Goal: Find specific page/section: Find specific page/section

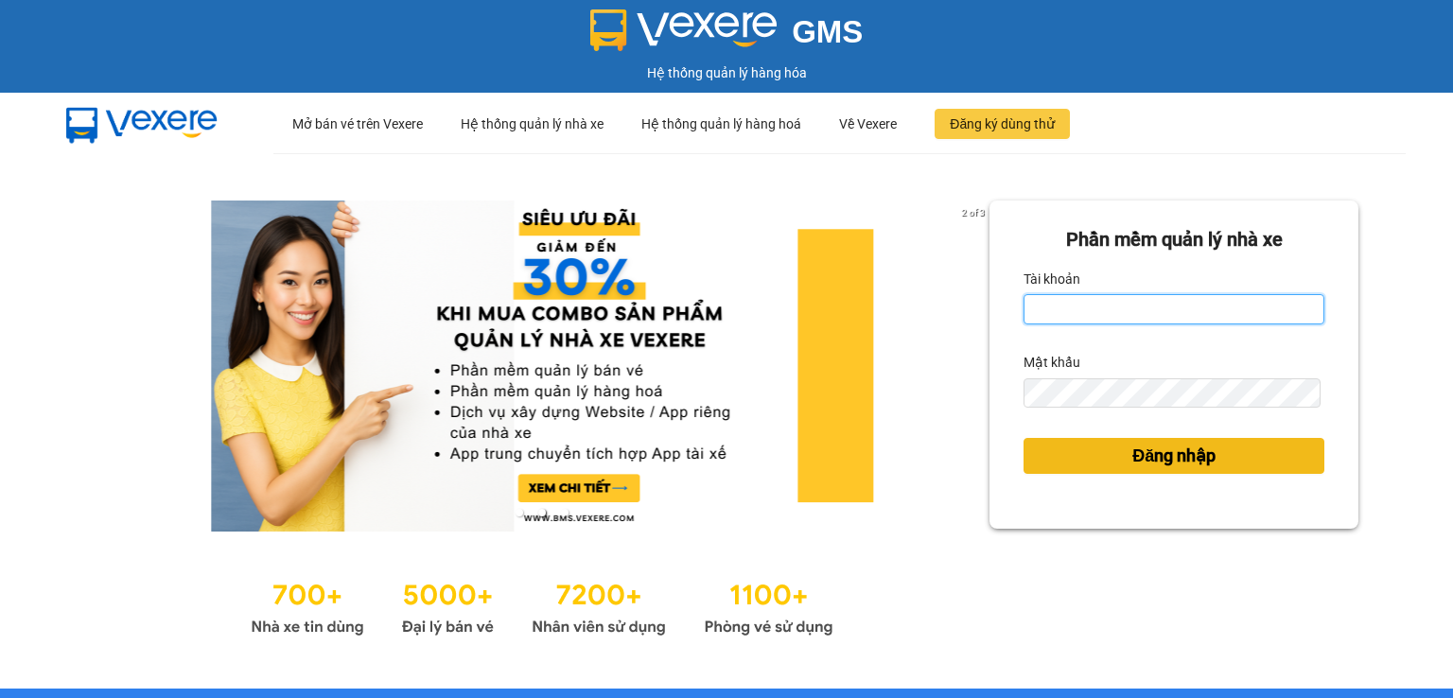
type input "[DOMAIN_NAME]"
click at [1117, 450] on button "Đăng nhập" at bounding box center [1174, 456] width 301 height 36
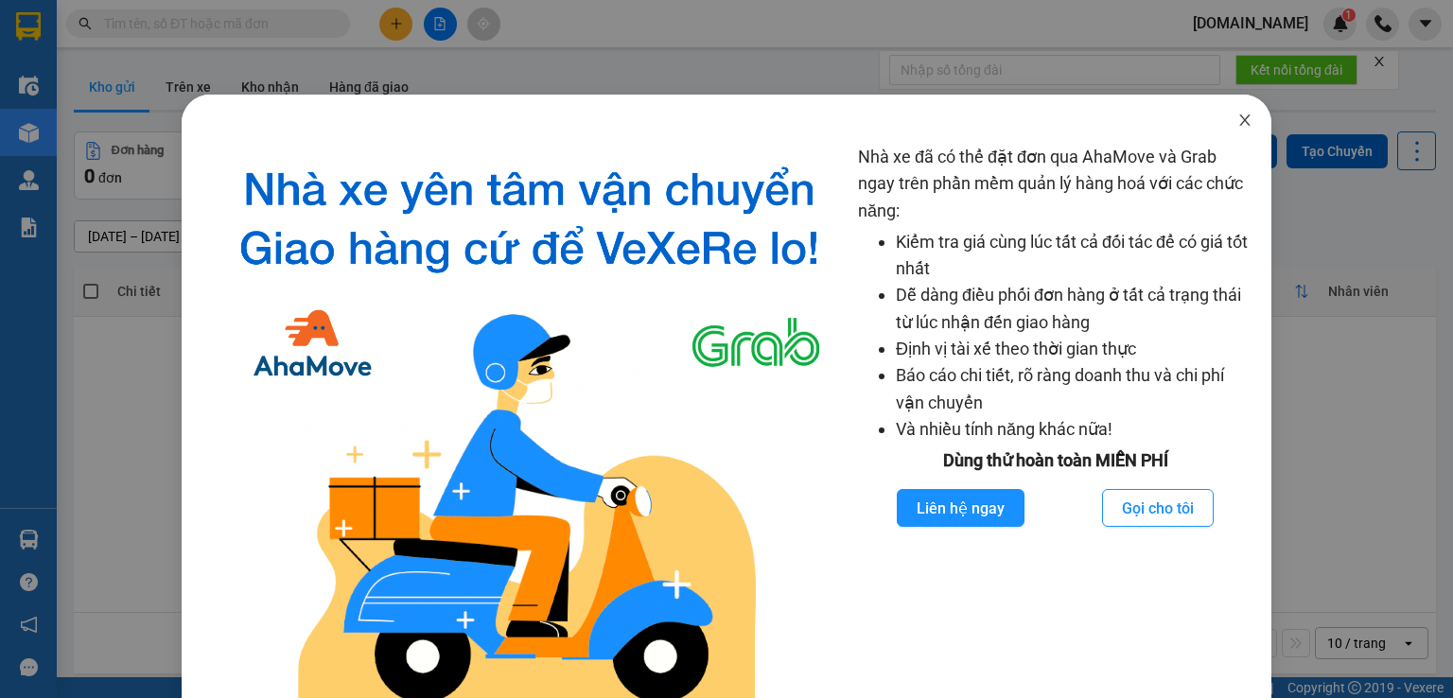
click at [1238, 124] on icon "close" at bounding box center [1245, 120] width 15 height 15
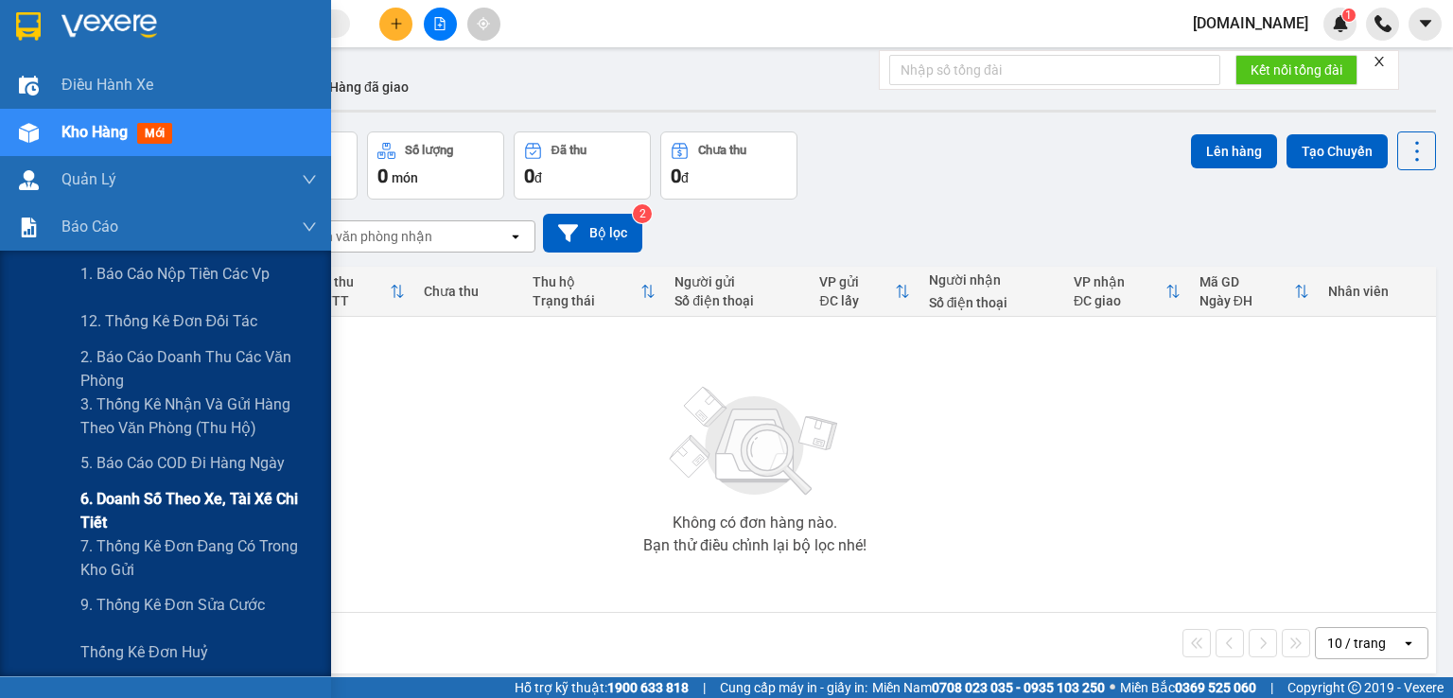
click at [138, 497] on span "6. Doanh số theo xe, tài xế chi tiết" at bounding box center [198, 510] width 237 height 47
